Goal: Find specific page/section: Find specific page/section

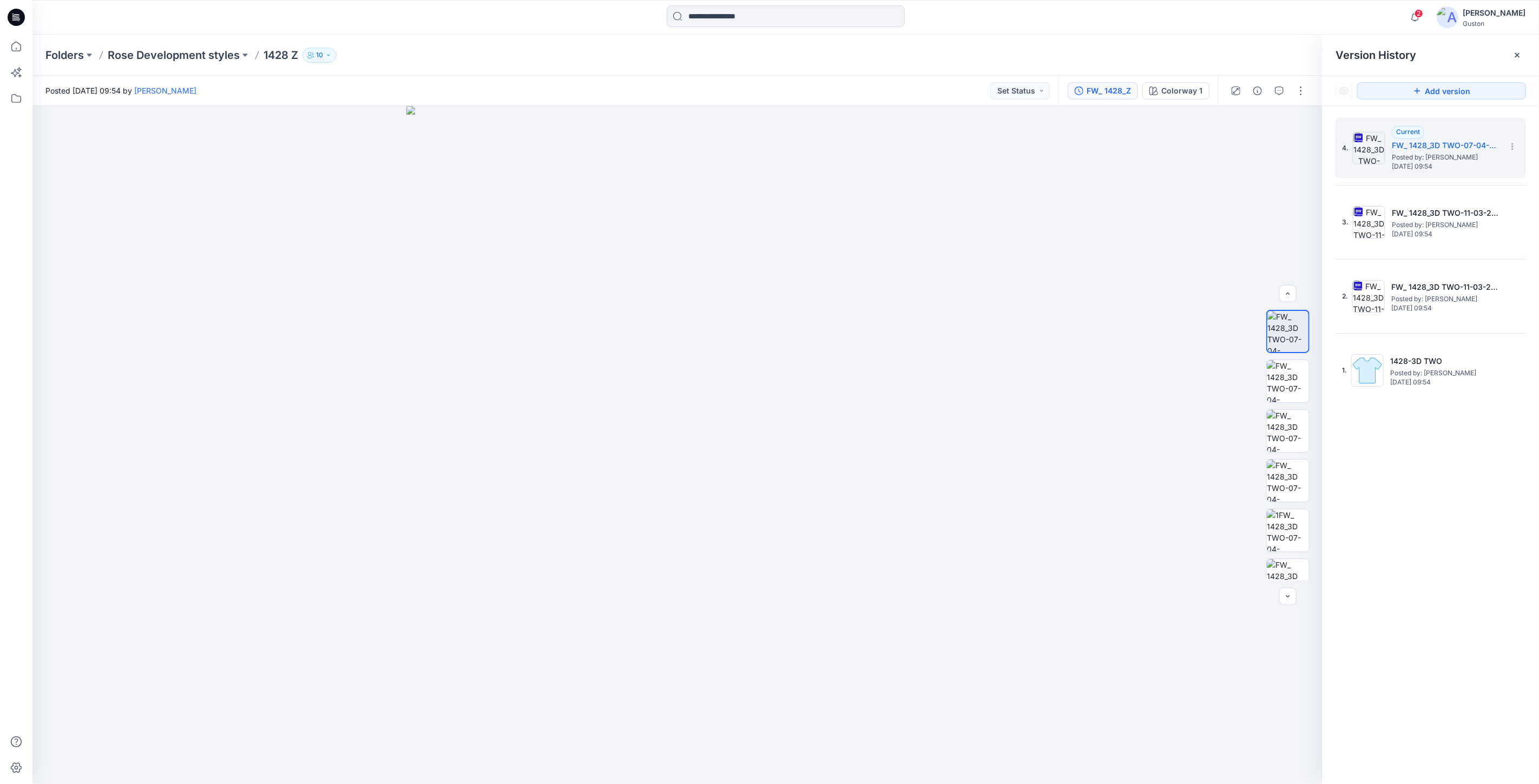
scroll to position [420, 0]
click at [1112, 90] on div "FW_ 1428_Z" at bounding box center [1109, 91] width 44 height 12
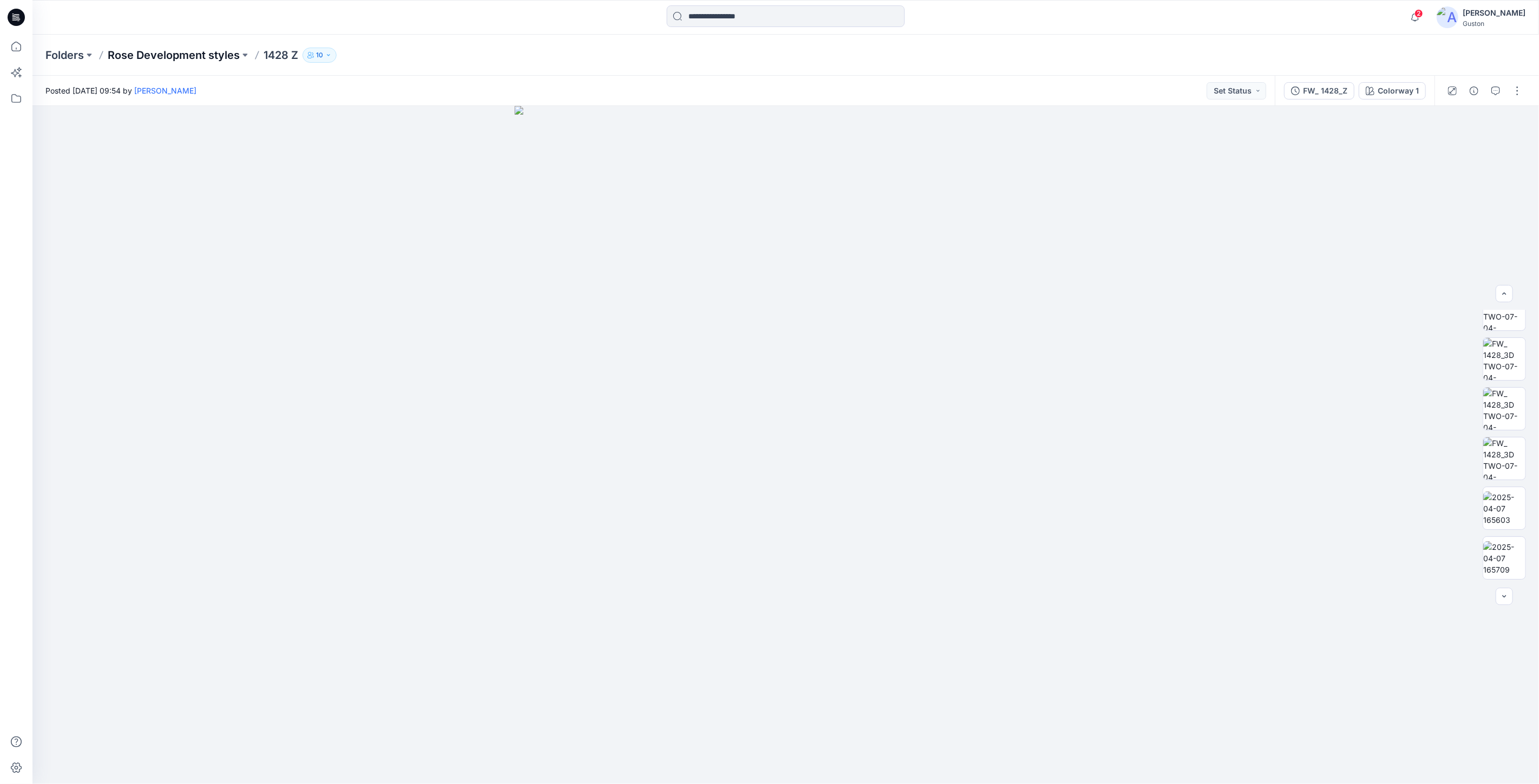
click at [171, 53] on p "Rose Development styles" at bounding box center [173, 55] width 132 height 15
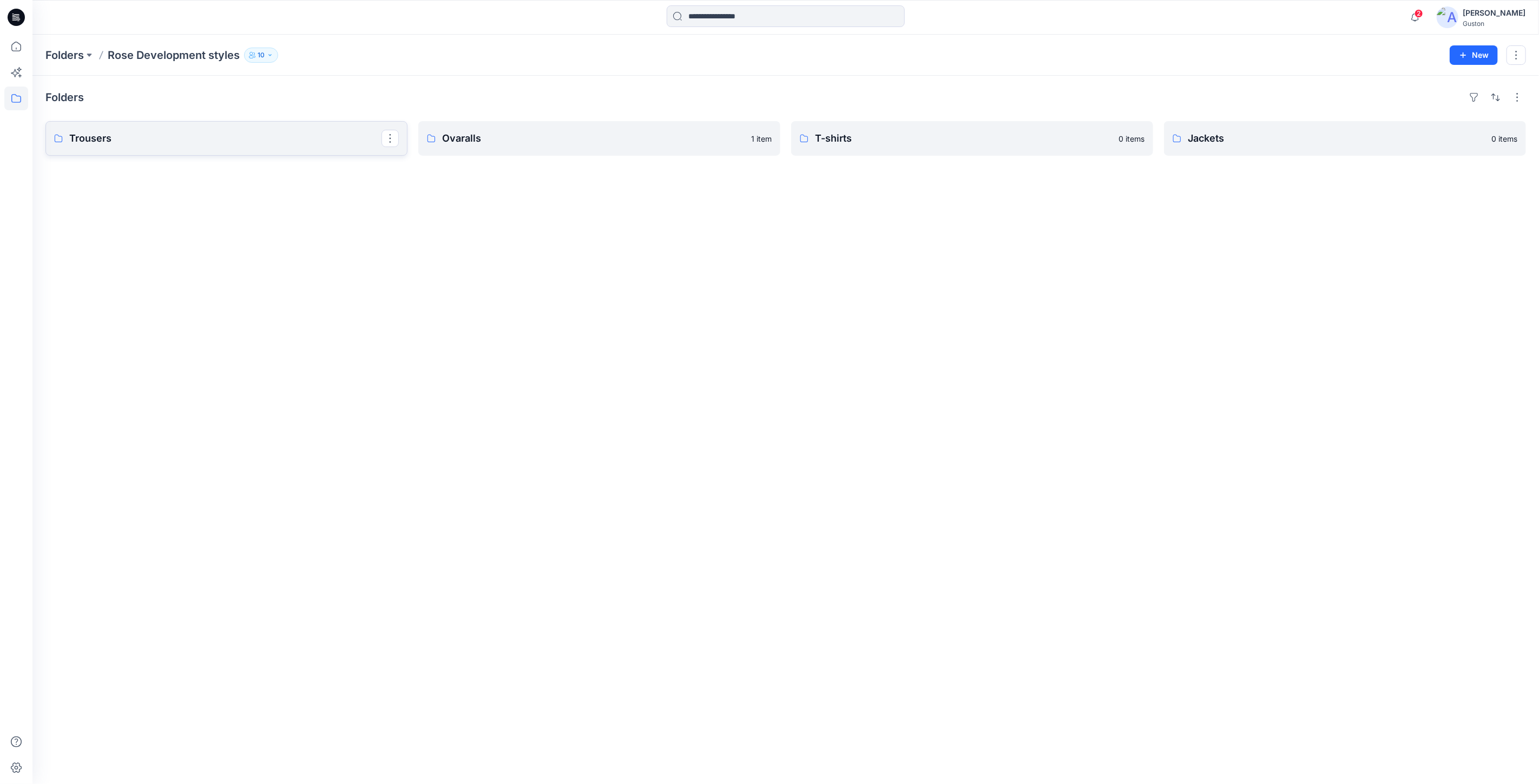
click at [125, 137] on p "Trousers" at bounding box center [225, 138] width 312 height 15
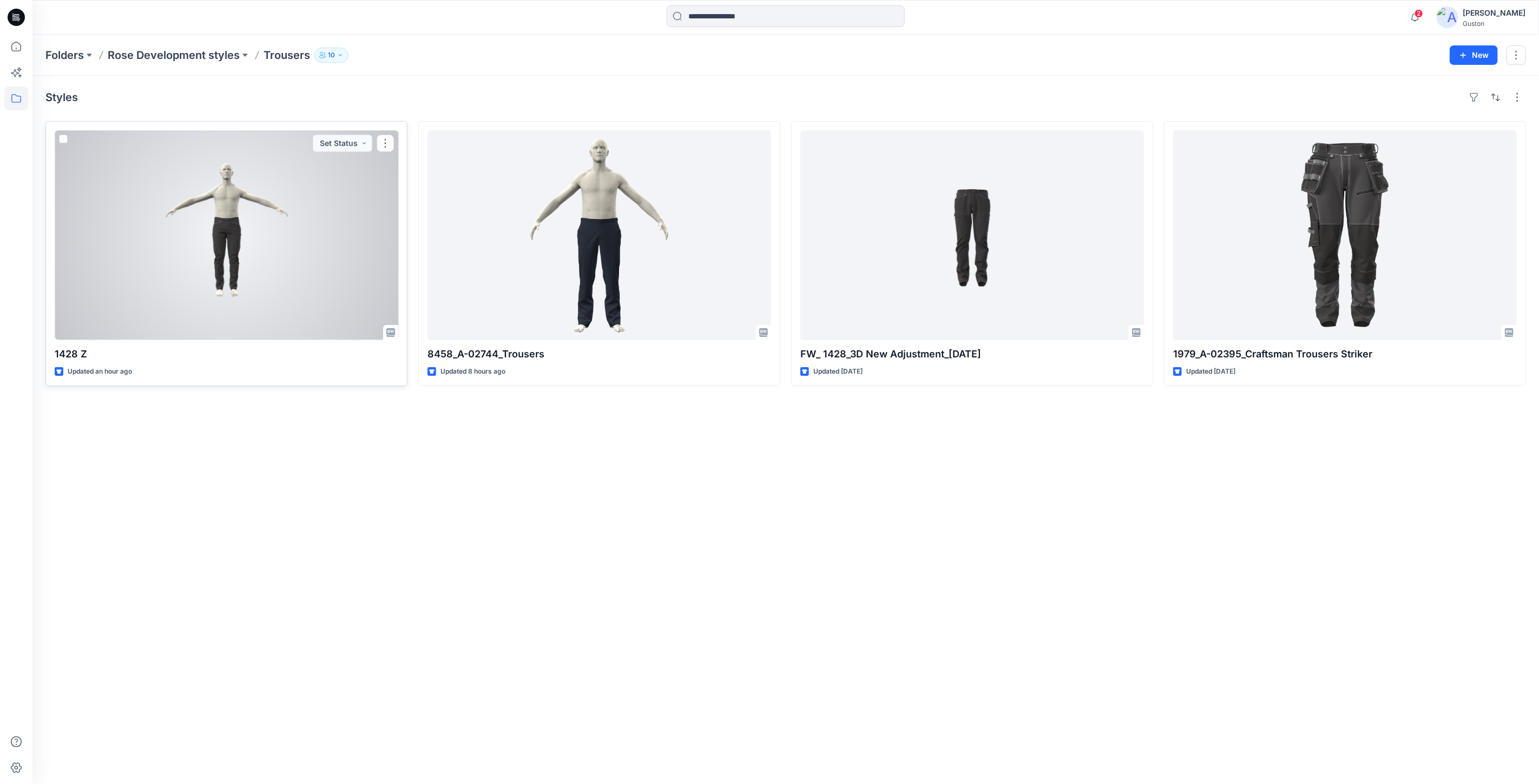
click at [262, 233] on div at bounding box center [226, 235] width 344 height 210
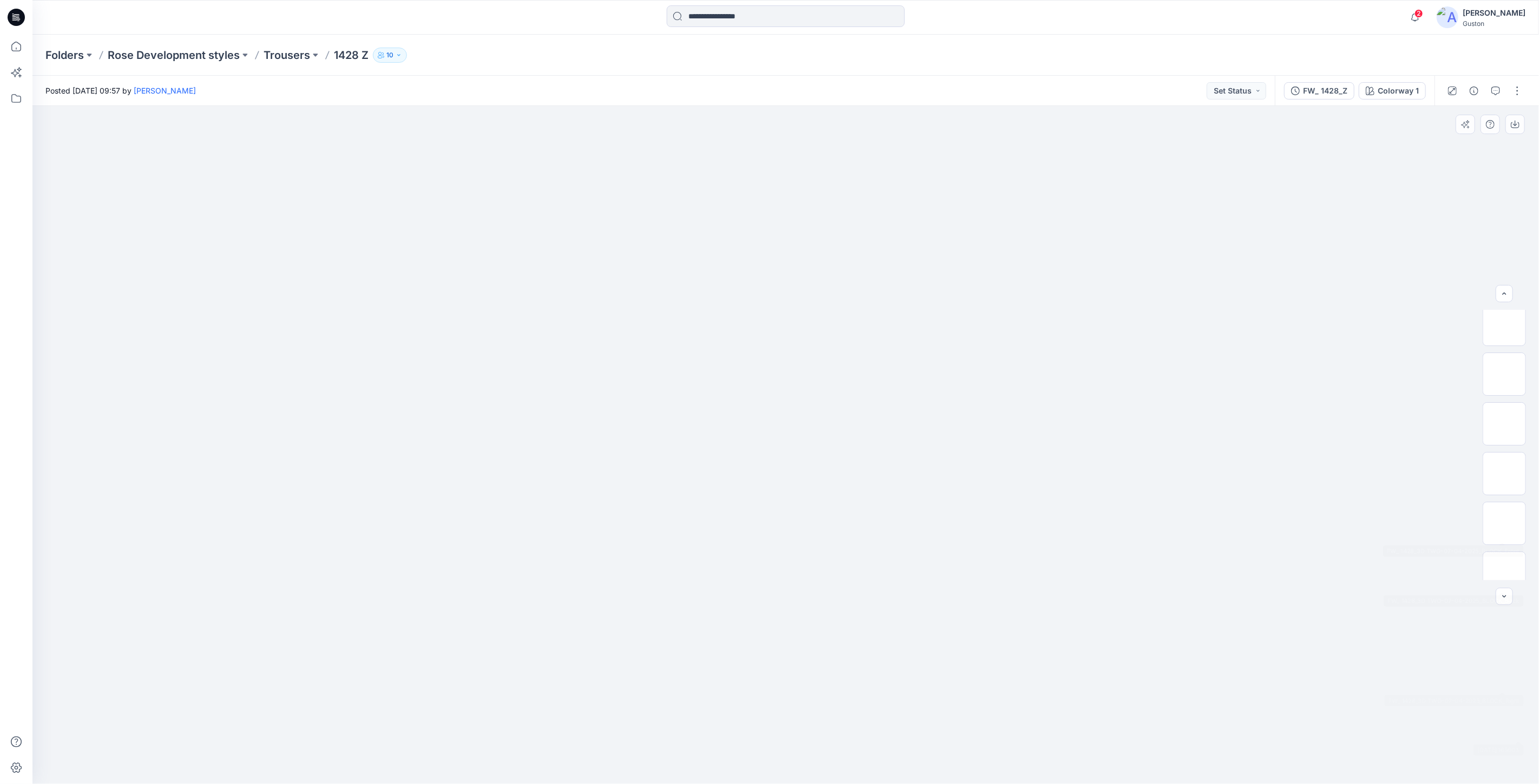
scroll to position [208, 0]
click at [1306, 88] on div "FW_ 1428_Z" at bounding box center [1325, 91] width 44 height 12
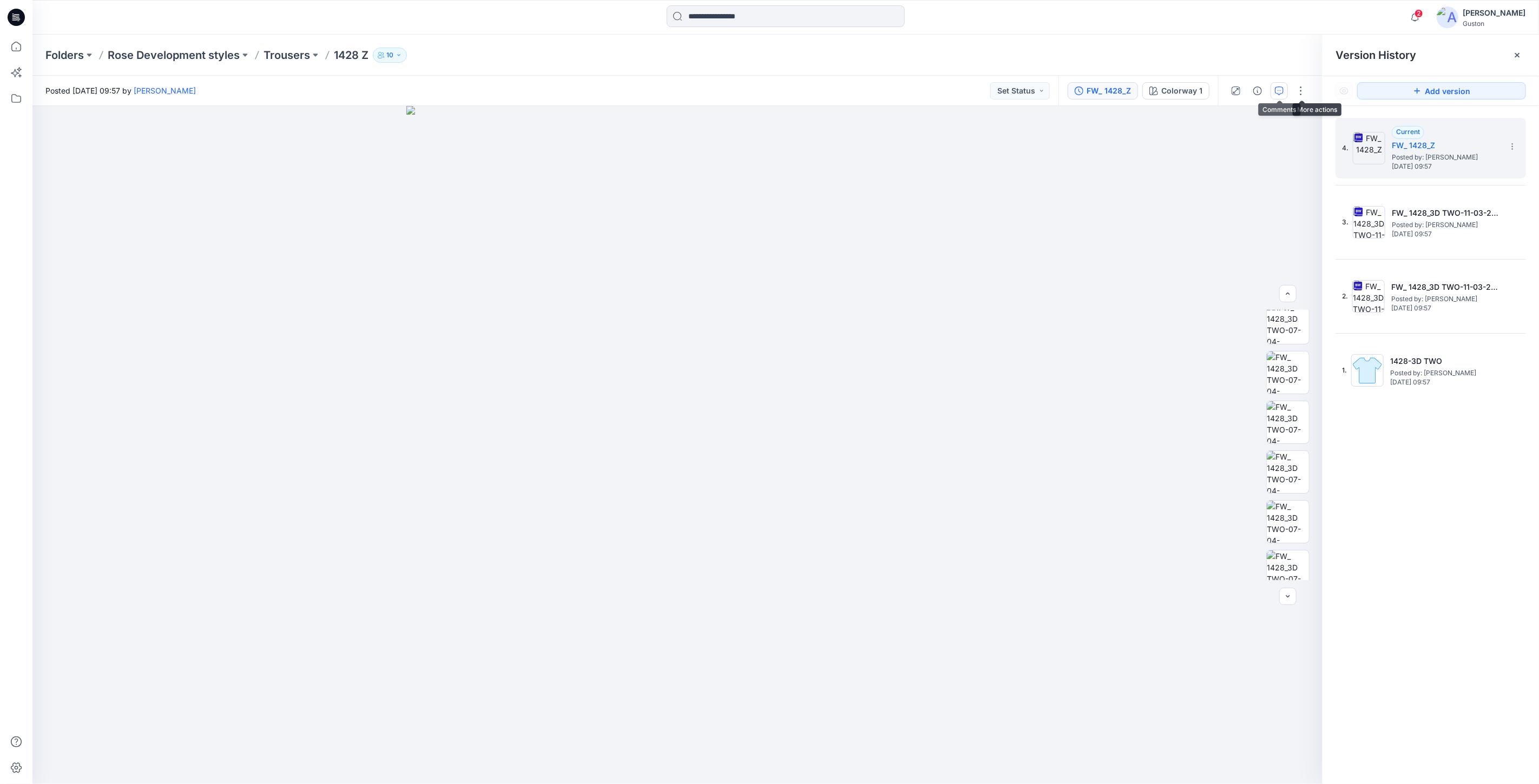
click at [1280, 94] on icon "button" at bounding box center [1279, 91] width 8 height 8
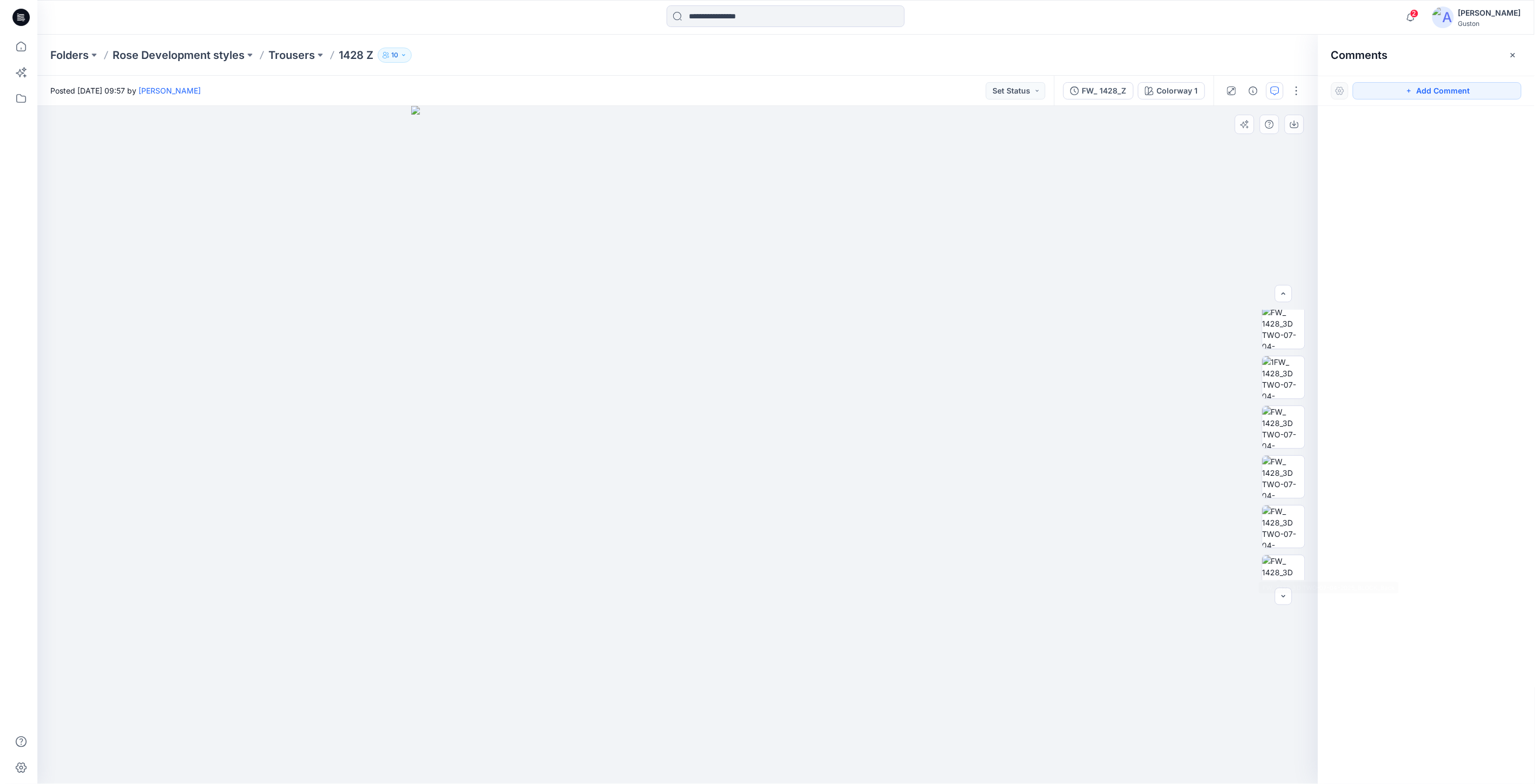
scroll to position [147, 0]
click at [1114, 90] on div "FW_ 1428_Z" at bounding box center [1109, 91] width 44 height 12
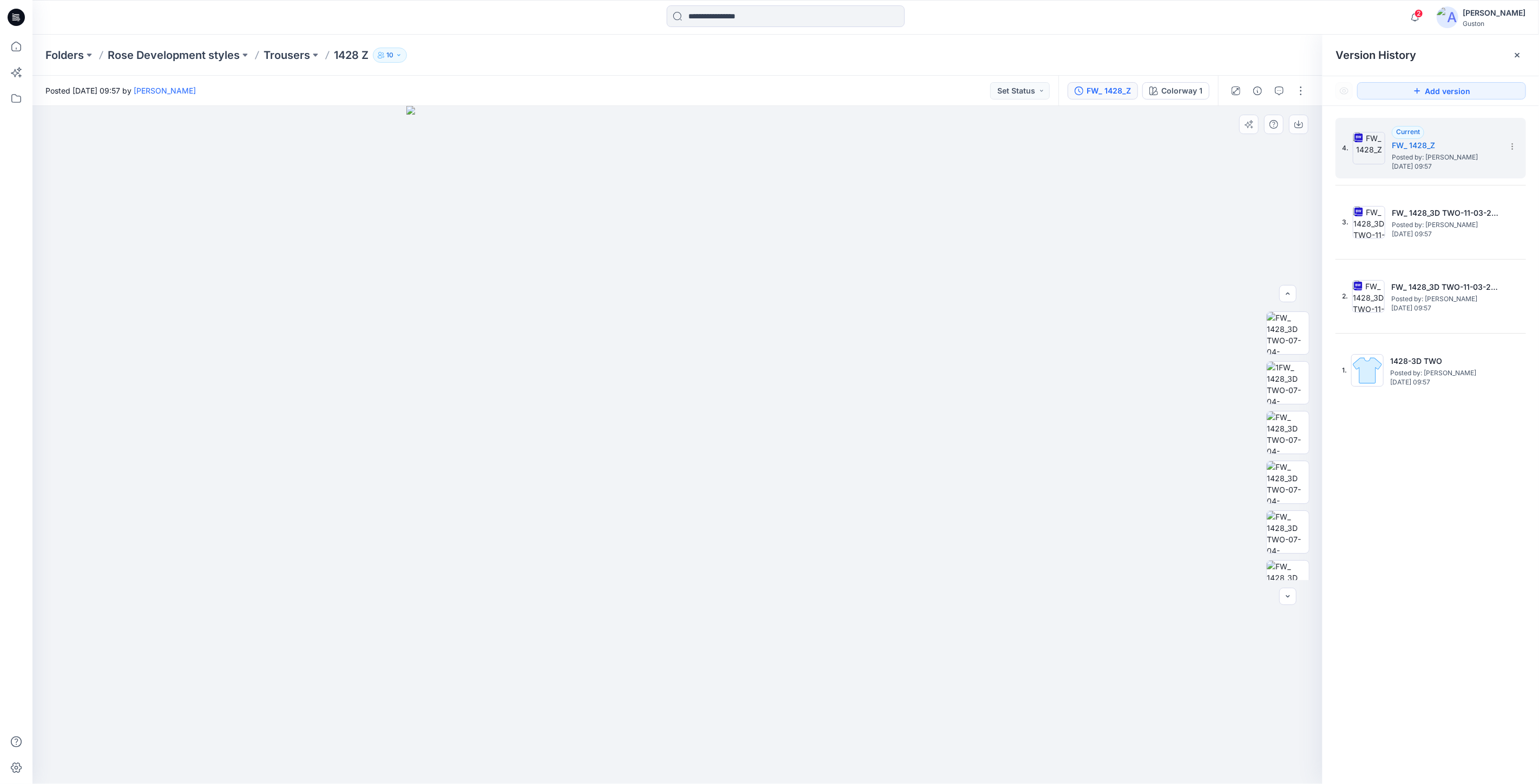
click at [1118, 212] on div at bounding box center [677, 445] width 1290 height 678
click at [1102, 94] on div "FW_ 1428_Z" at bounding box center [1109, 91] width 44 height 12
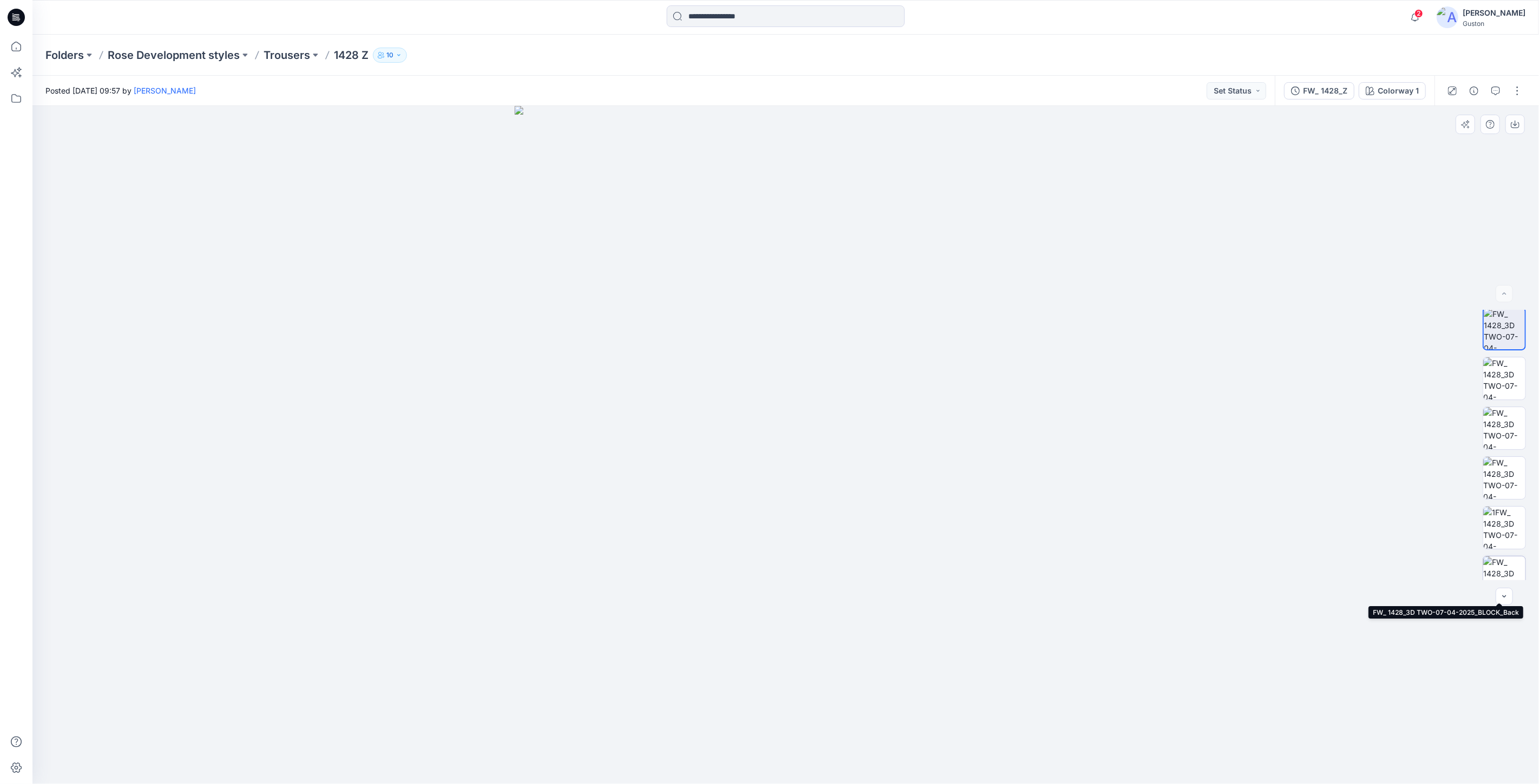
scroll to position [0, 0]
